Goal: Information Seeking & Learning: Learn about a topic

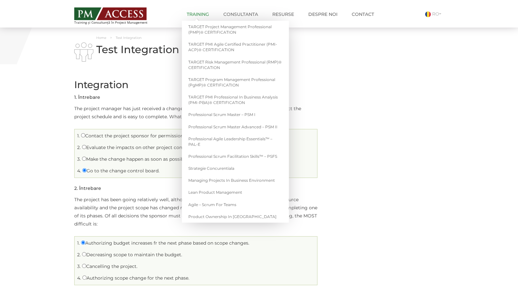
click at [198, 13] on link "Training" at bounding box center [198, 14] width 32 height 13
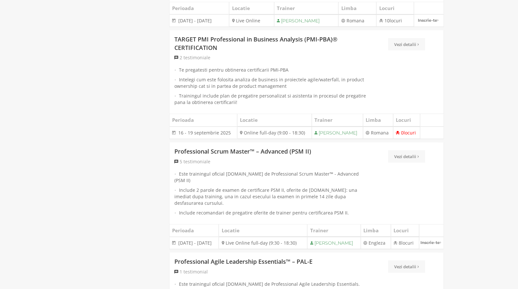
scroll to position [526, 0]
click at [408, 51] on link "Vezi detalii" at bounding box center [406, 45] width 37 height 12
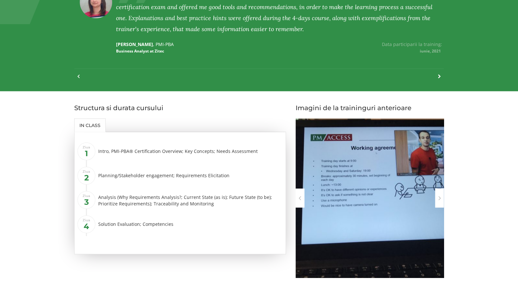
scroll to position [568, 0]
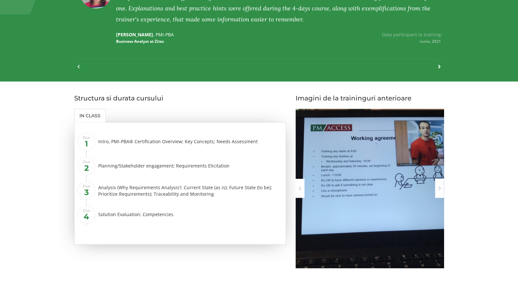
click at [440, 188] on div at bounding box center [439, 188] width 9 height 19
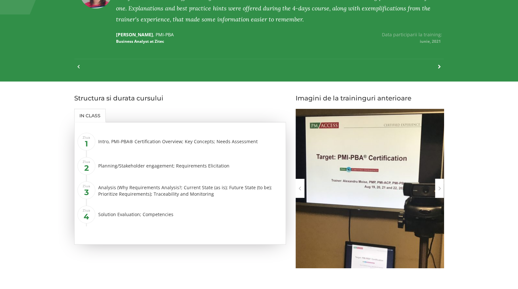
click at [440, 188] on div at bounding box center [439, 188] width 9 height 19
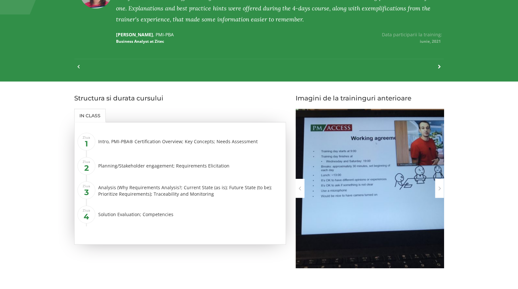
click at [440, 188] on div at bounding box center [439, 188] width 9 height 19
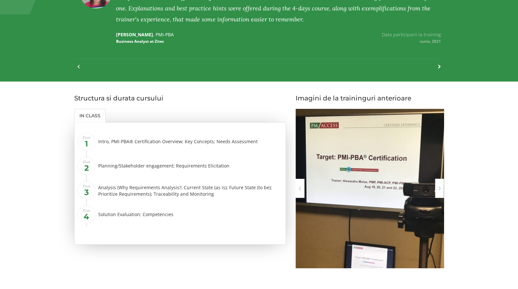
click at [440, 188] on div at bounding box center [439, 188] width 9 height 19
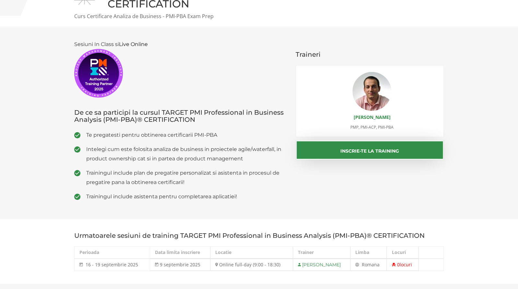
scroll to position [0, 0]
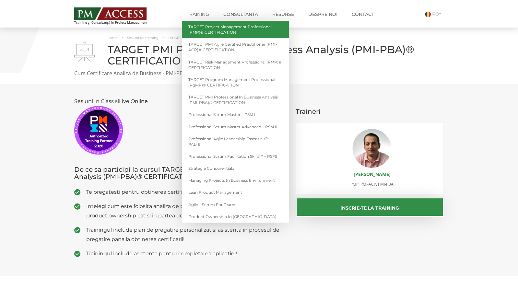
click at [216, 28] on link "TARGET Project Management Professional (PMP)® CERTIFICATION" at bounding box center [235, 30] width 107 height 18
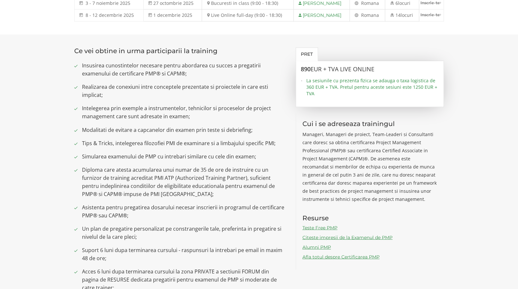
scroll to position [390, 0]
